Goal: Information Seeking & Learning: Learn about a topic

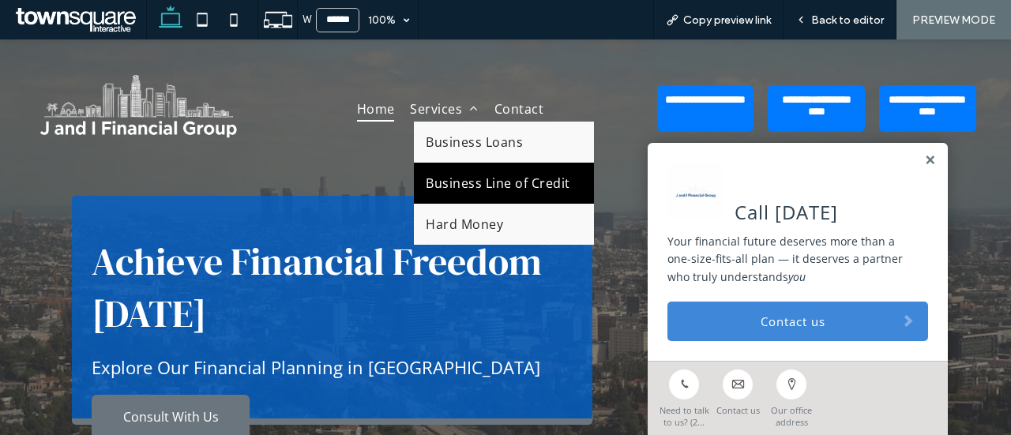
click at [471, 169] on link "Business Line of Credit" at bounding box center [503, 183] width 179 height 41
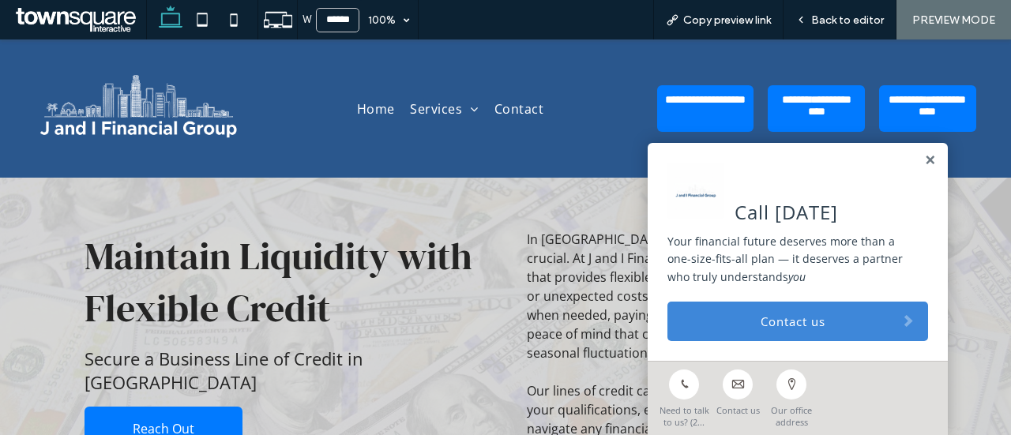
drag, startPoint x: 912, startPoint y: 163, endPoint x: 926, endPoint y: 146, distance: 22.0
click at [924, 162] on link at bounding box center [930, 160] width 12 height 13
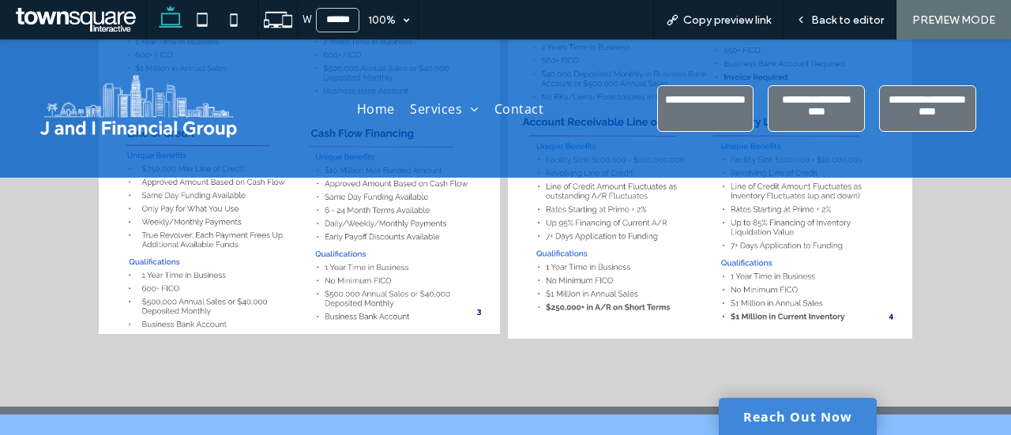
scroll to position [1275, 0]
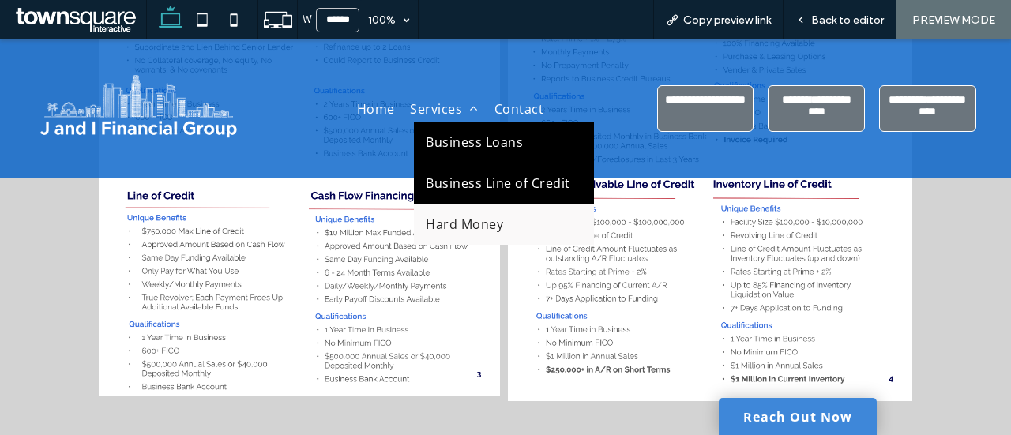
click at [488, 147] on span "Business Loans" at bounding box center [474, 141] width 97 height 17
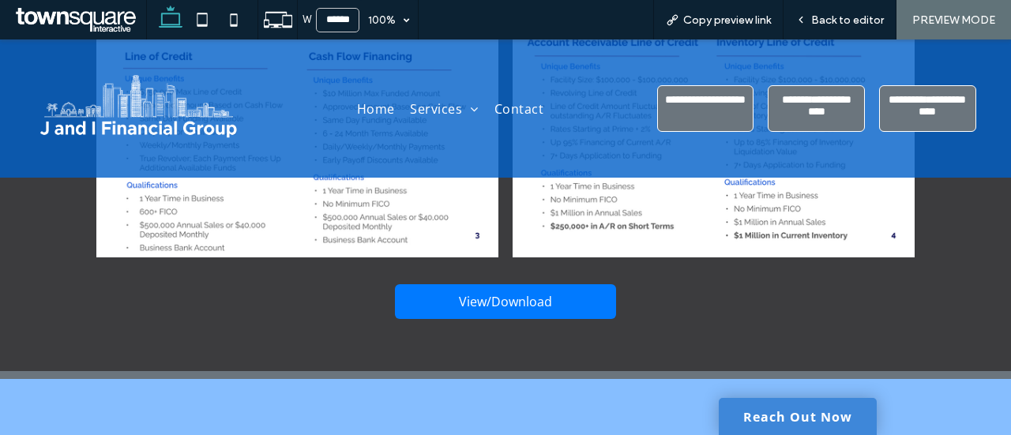
scroll to position [3211, 0]
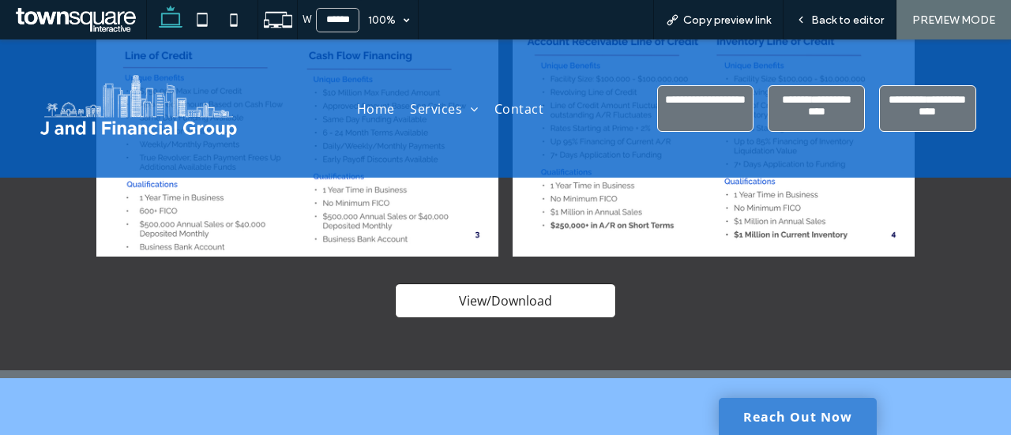
click at [568, 287] on link "View/Download" at bounding box center [505, 301] width 221 height 35
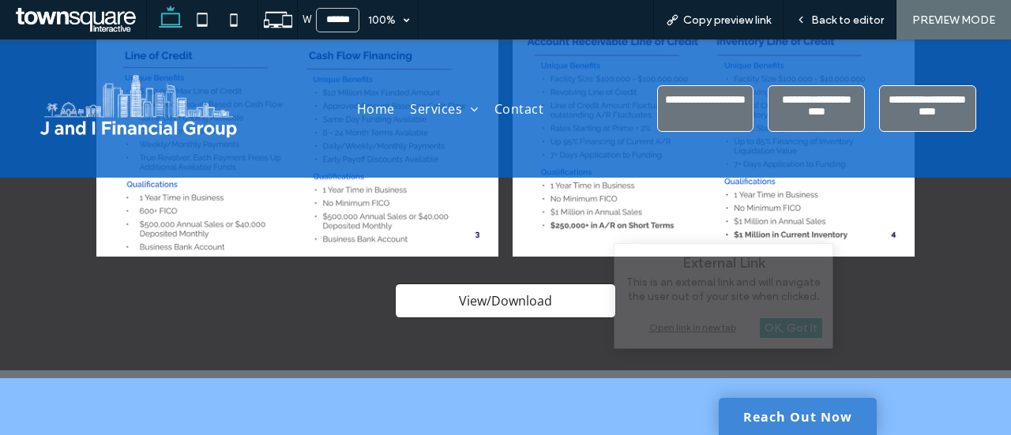
click at [568, 287] on link "View/Download" at bounding box center [505, 301] width 221 height 35
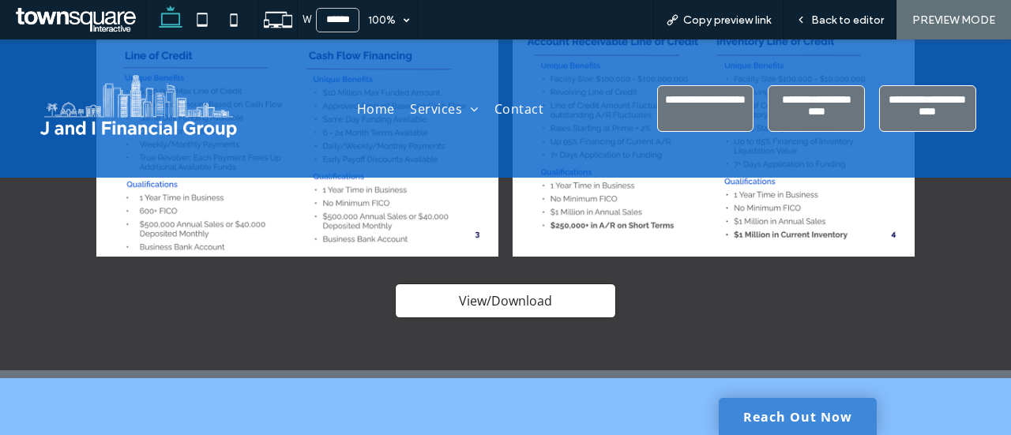
click at [568, 287] on link "View/Download" at bounding box center [505, 301] width 221 height 35
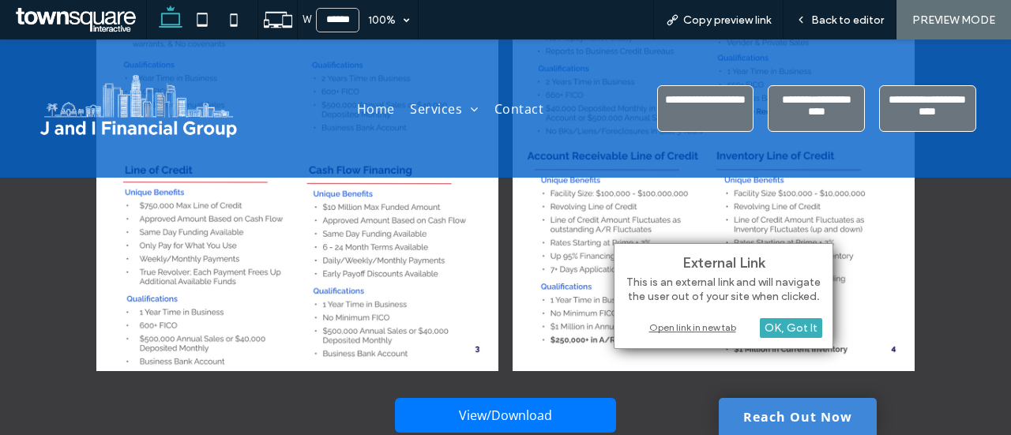
scroll to position [3095, 0]
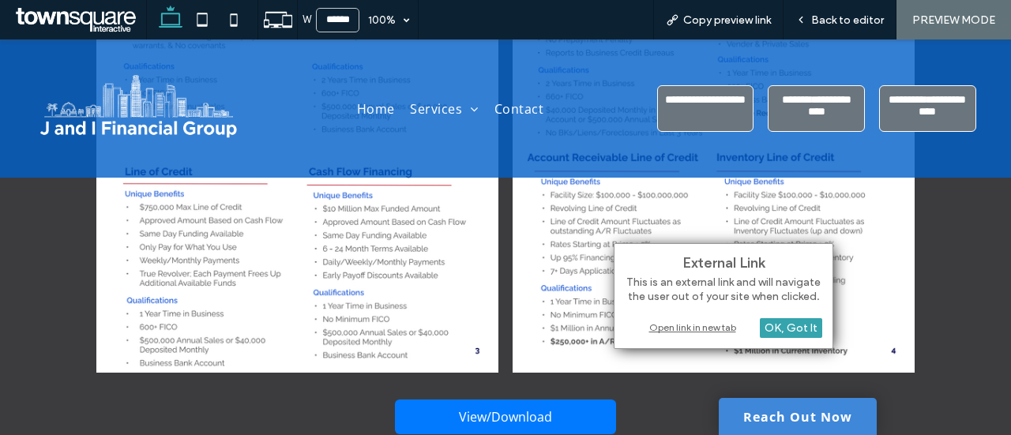
click at [783, 332] on div "OK, Got It" at bounding box center [791, 328] width 62 height 20
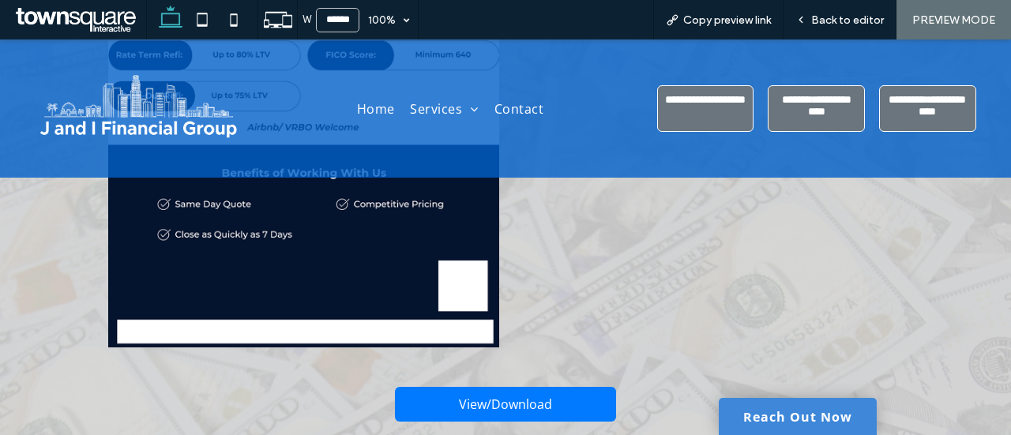
scroll to position [2433, 0]
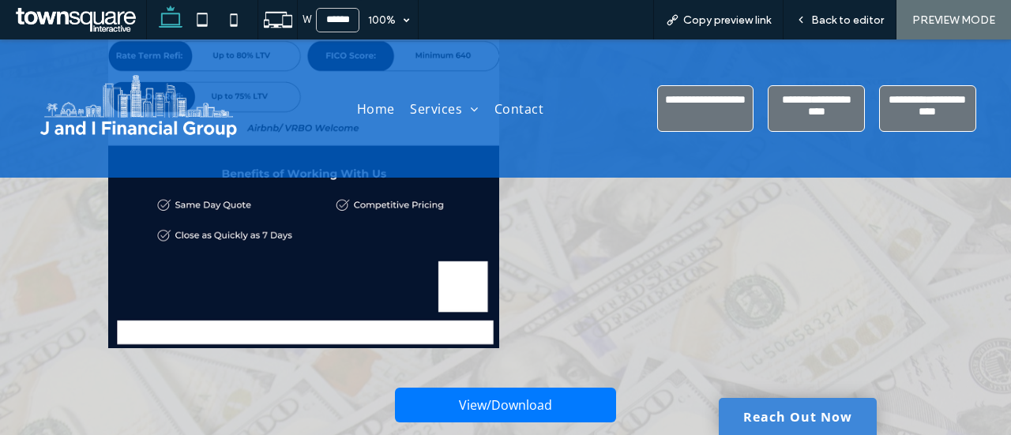
click at [456, 287] on link at bounding box center [303, 95] width 396 height 506
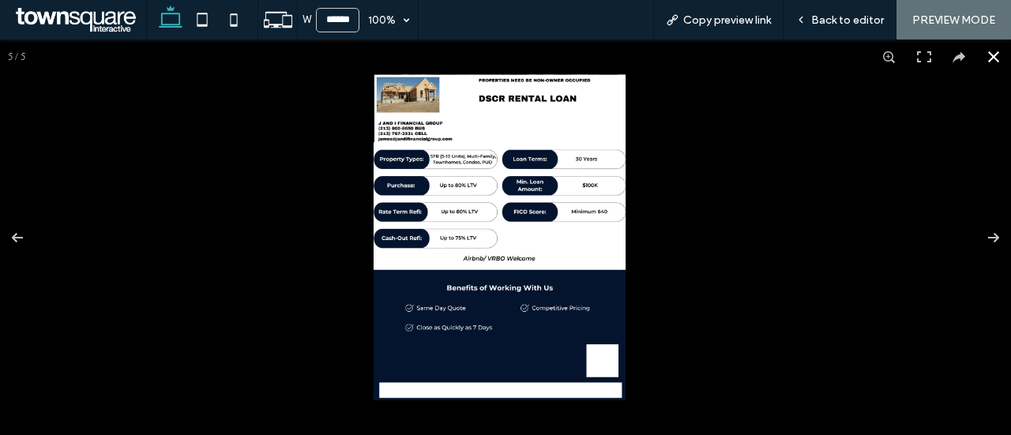
click at [978, 56] on button at bounding box center [993, 56] width 35 height 35
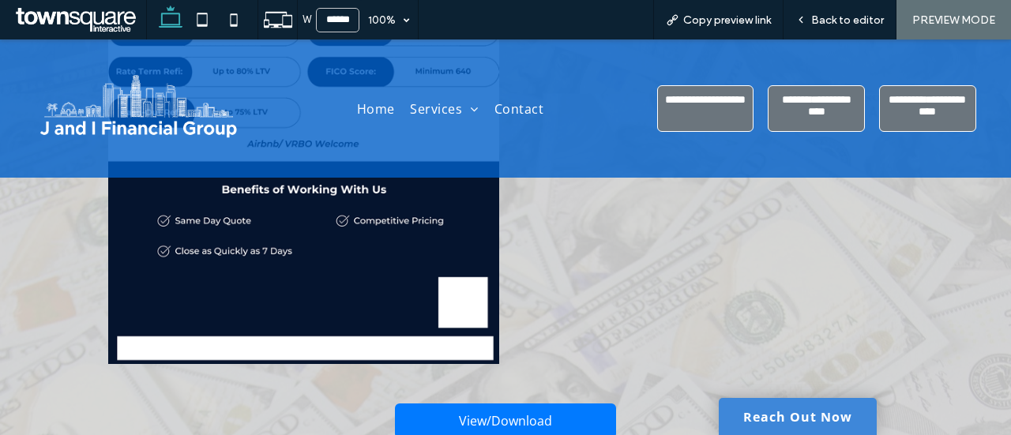
scroll to position [2456, 0]
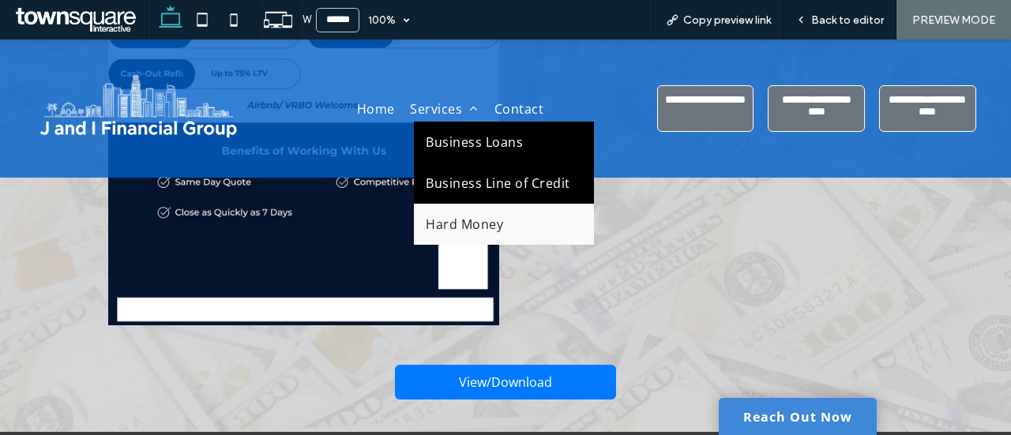
click at [459, 186] on span "Business Line of Credit" at bounding box center [498, 183] width 144 height 17
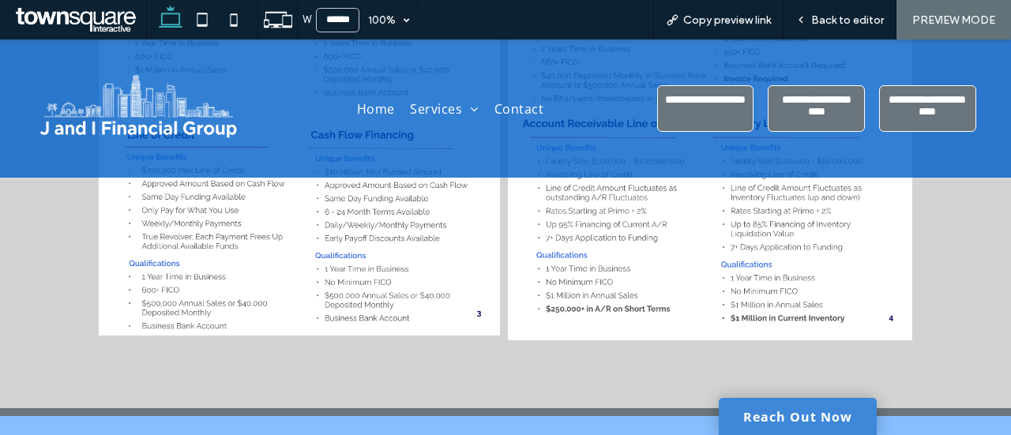
scroll to position [1315, 0]
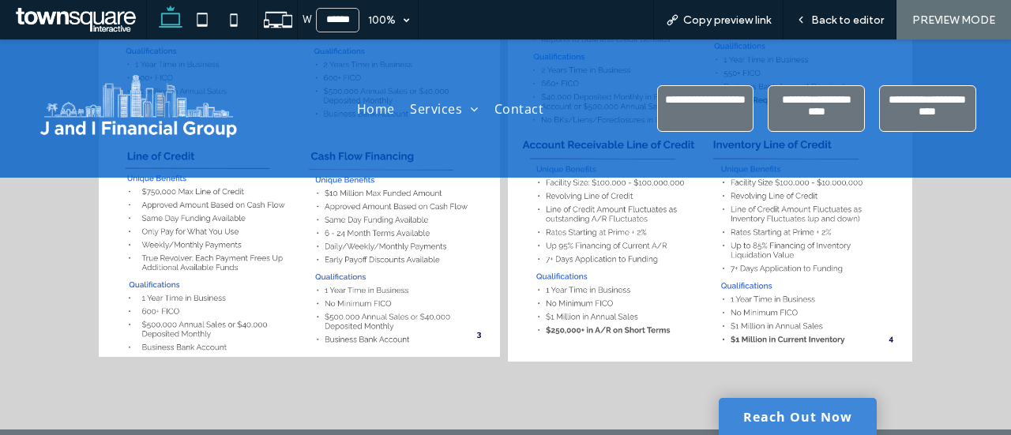
click at [543, 212] on img at bounding box center [710, 100] width 404 height 530
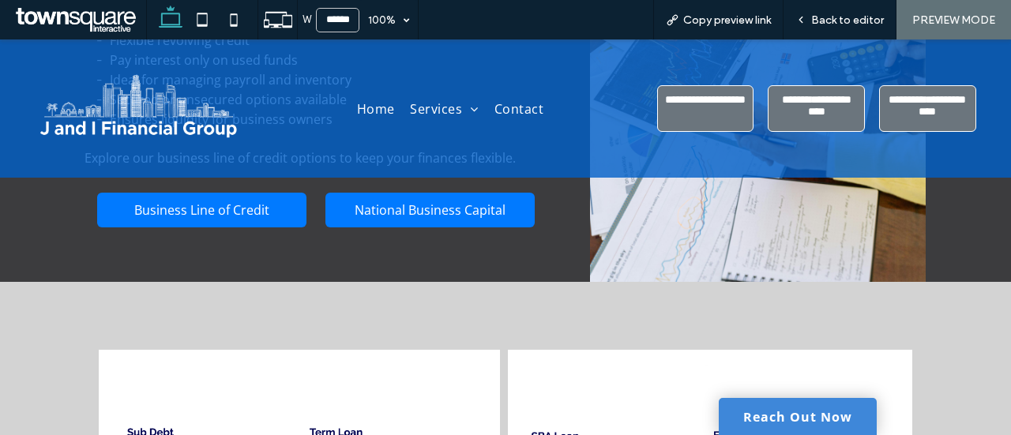
scroll to position [807, 0]
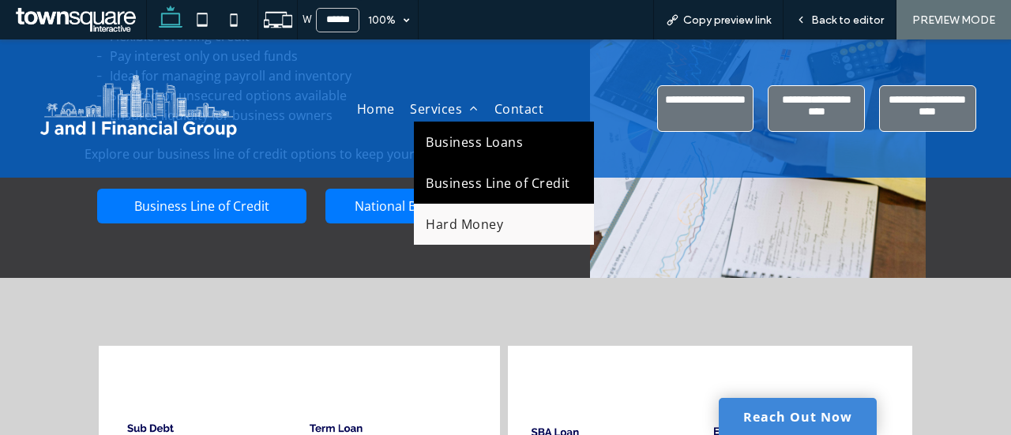
click at [453, 148] on span "Business Loans" at bounding box center [474, 141] width 97 height 17
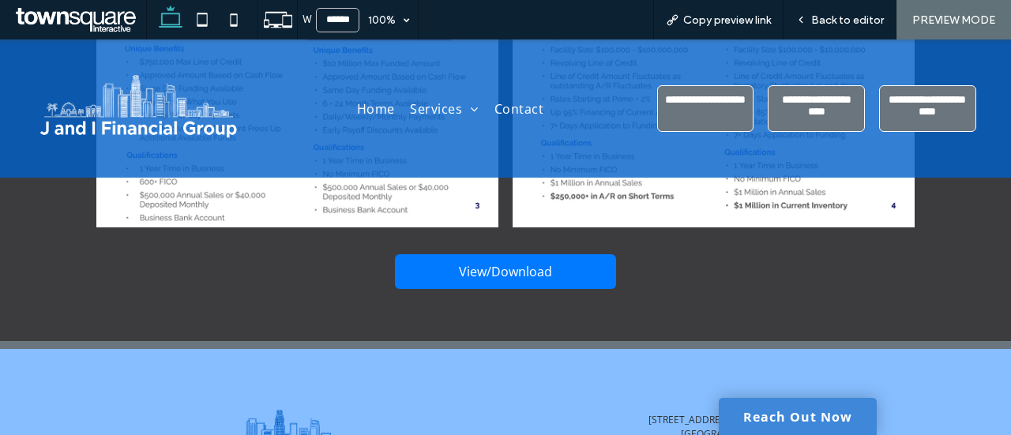
scroll to position [3238, 0]
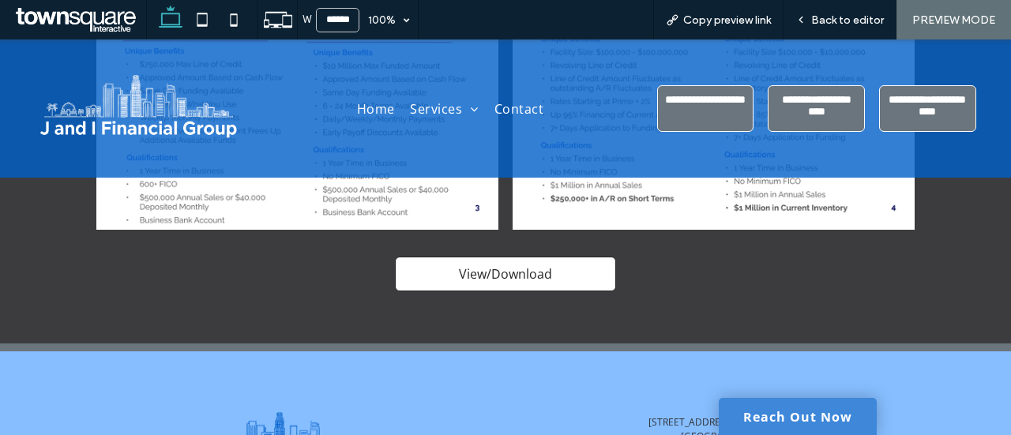
click at [537, 265] on span "View/Download" at bounding box center [505, 273] width 93 height 17
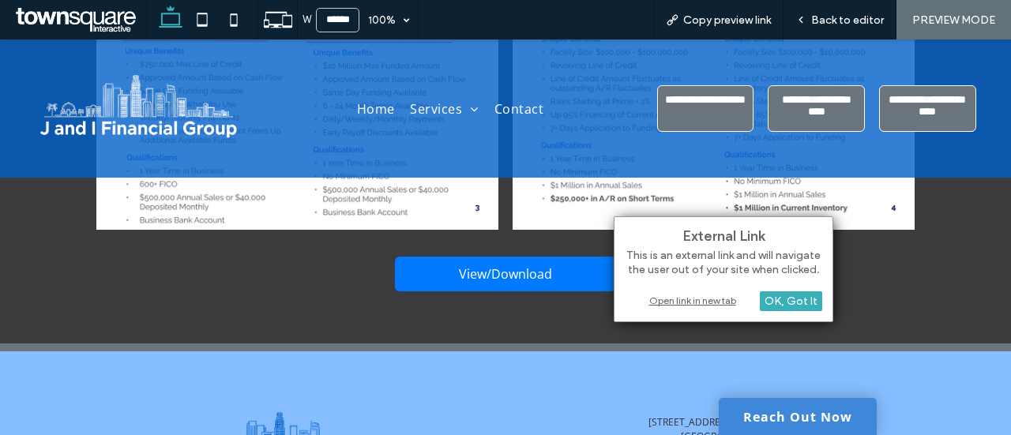
click at [727, 296] on div "Open link in new tab" at bounding box center [723, 300] width 197 height 17
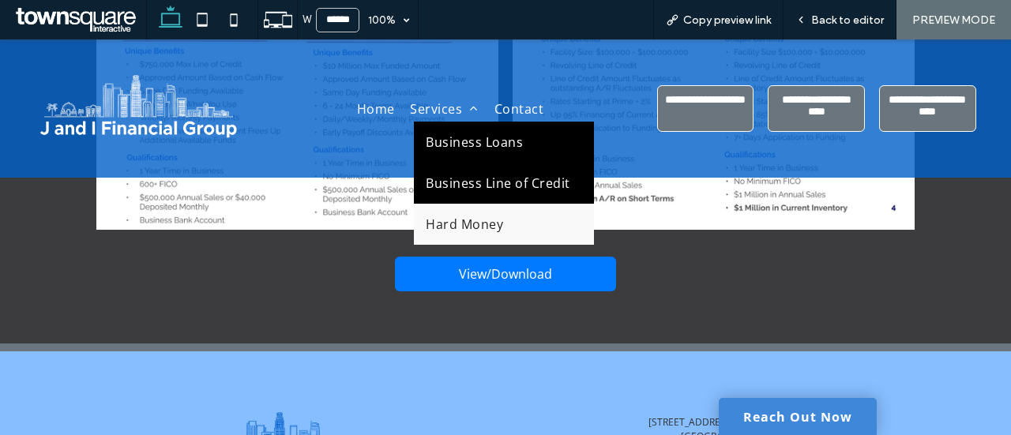
click at [484, 173] on link "Business Line of Credit" at bounding box center [503, 183] width 179 height 41
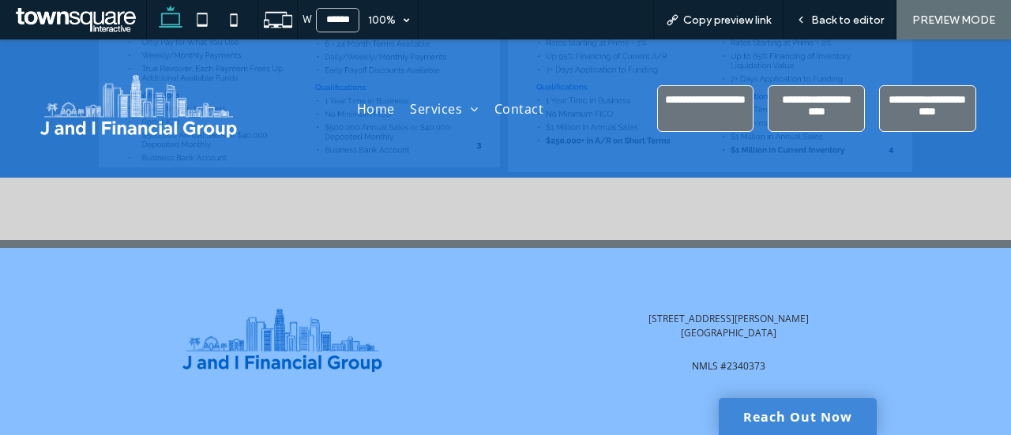
scroll to position [1507, 0]
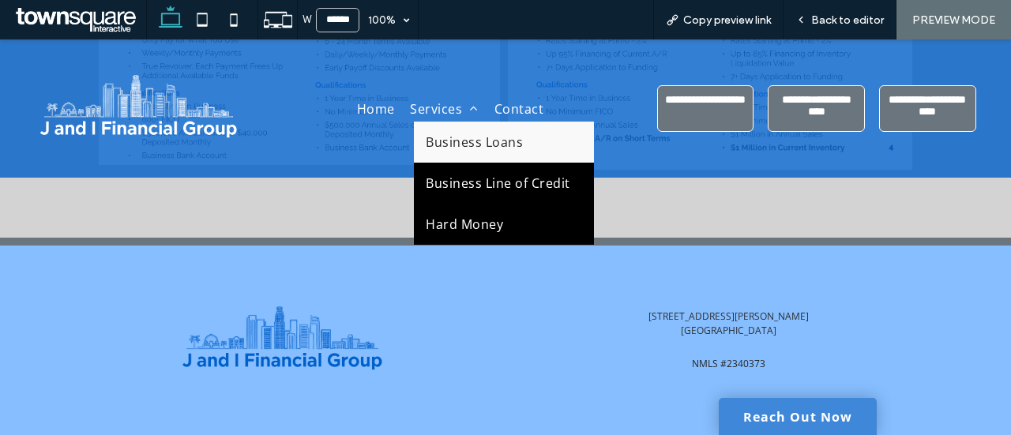
click at [480, 220] on span "Hard Money" at bounding box center [464, 224] width 77 height 17
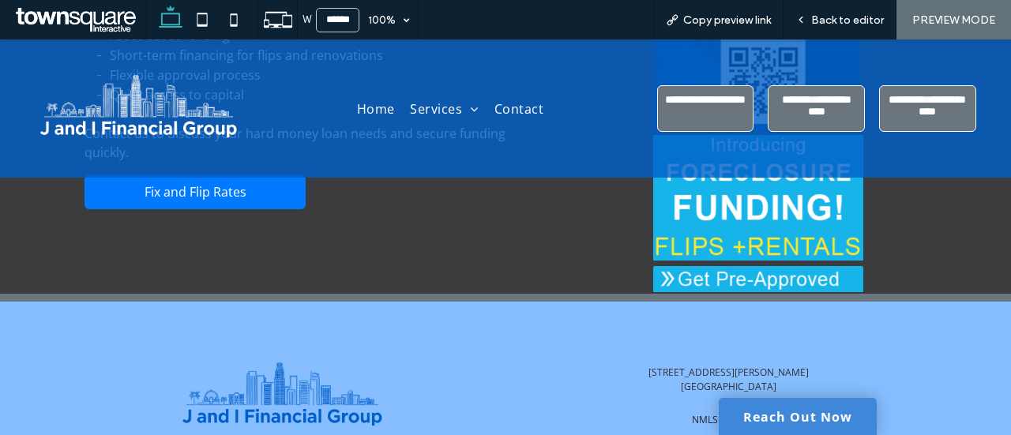
scroll to position [703, 0]
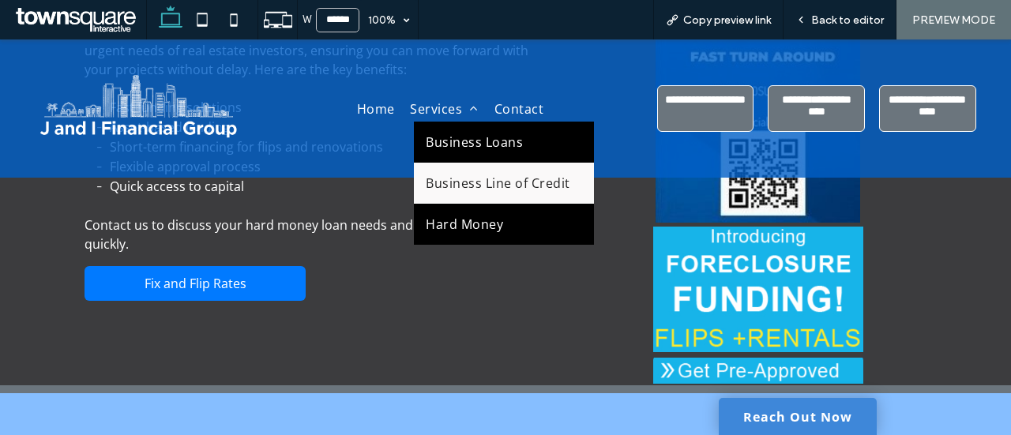
click at [461, 137] on span "Business Loans" at bounding box center [474, 141] width 97 height 17
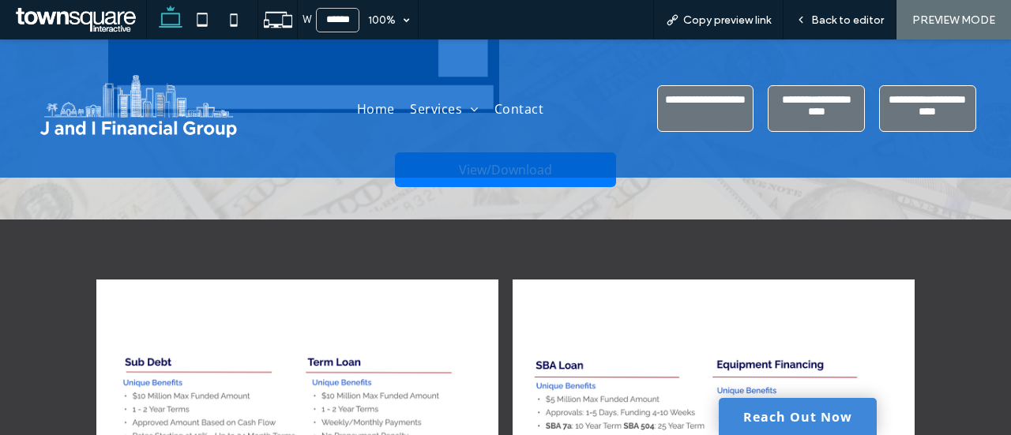
scroll to position [2686, 0]
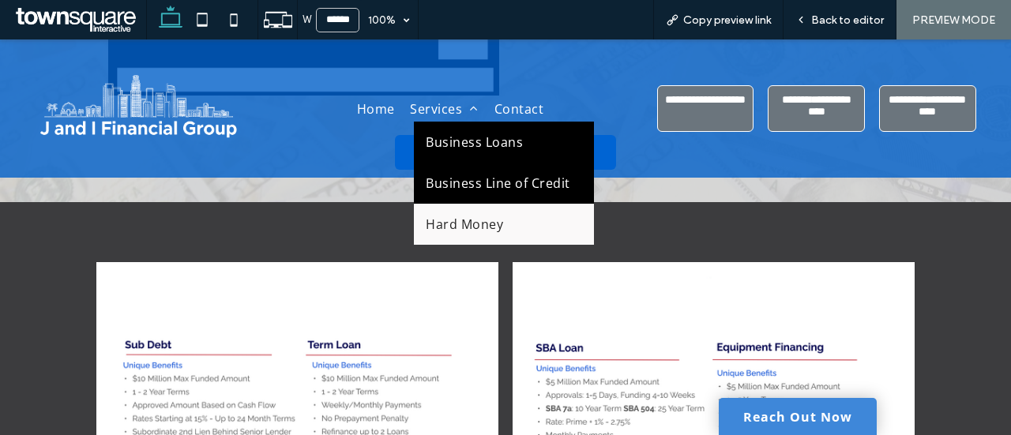
click at [490, 179] on span "Business Line of Credit" at bounding box center [498, 183] width 144 height 17
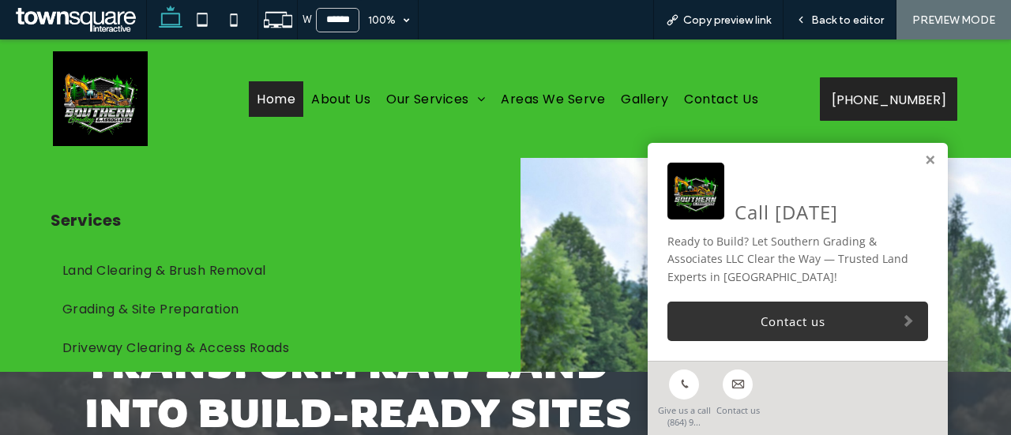
scroll to position [151, 0]
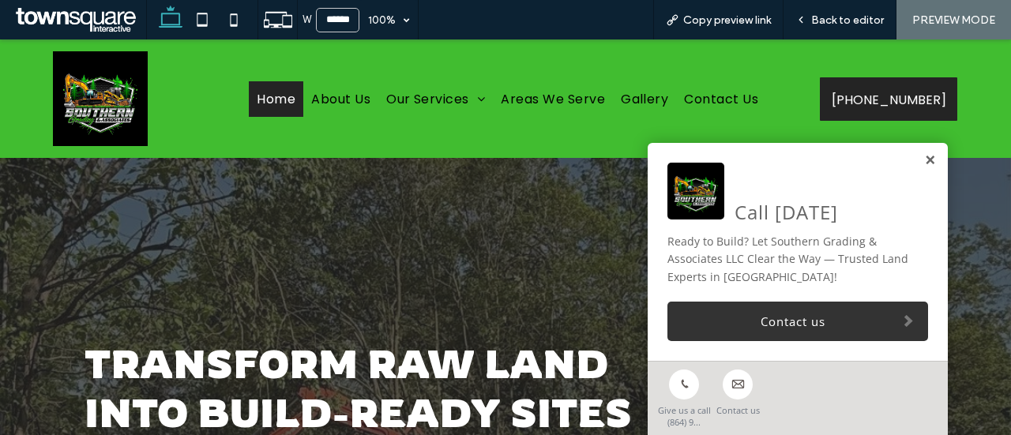
click at [924, 161] on link at bounding box center [930, 160] width 12 height 13
